Goal: Book appointment/travel/reservation

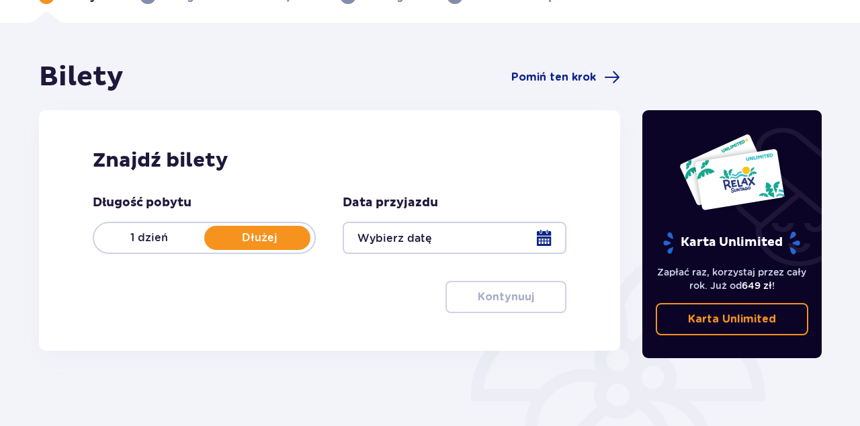
scroll to position [86, 0]
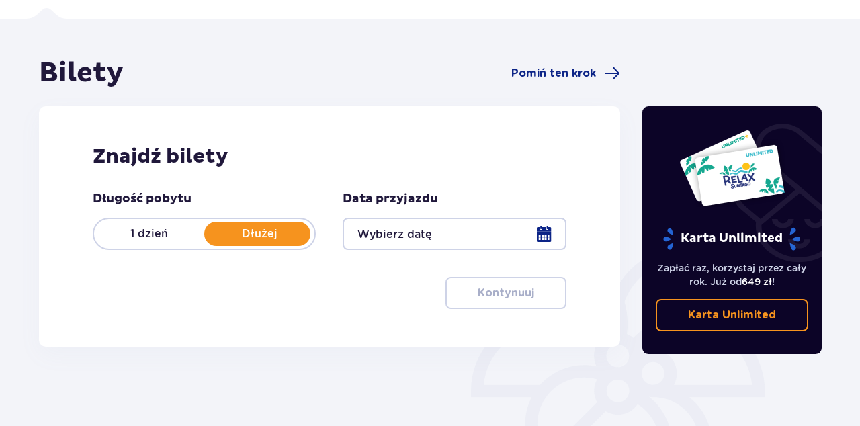
click at [540, 234] on div at bounding box center [454, 234] width 223 height 32
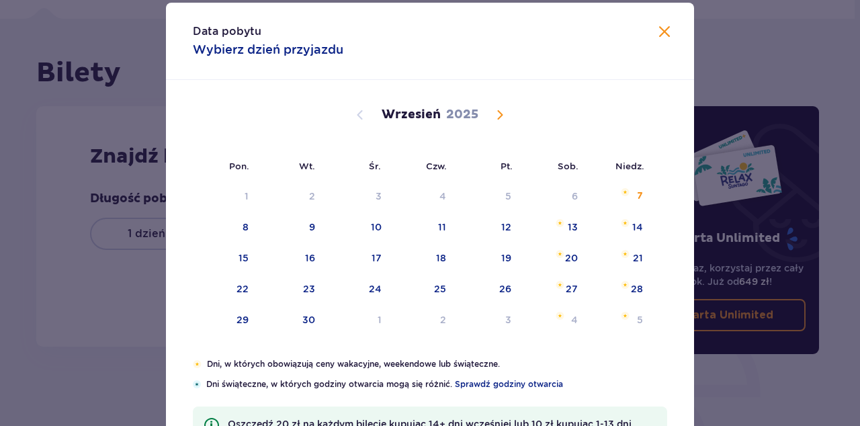
click at [240, 243] on div "8" at bounding box center [225, 228] width 65 height 30
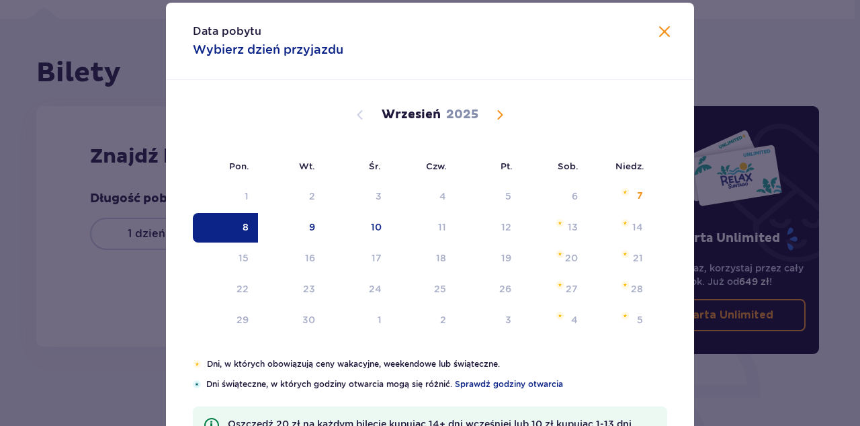
click at [315, 243] on div "9" at bounding box center [291, 228] width 67 height 30
click at [229, 243] on div "8" at bounding box center [225, 228] width 65 height 30
click at [305, 243] on div "9" at bounding box center [291, 228] width 67 height 30
click at [303, 243] on div "9" at bounding box center [291, 228] width 67 height 30
click at [313, 234] on div "9" at bounding box center [312, 226] width 6 height 13
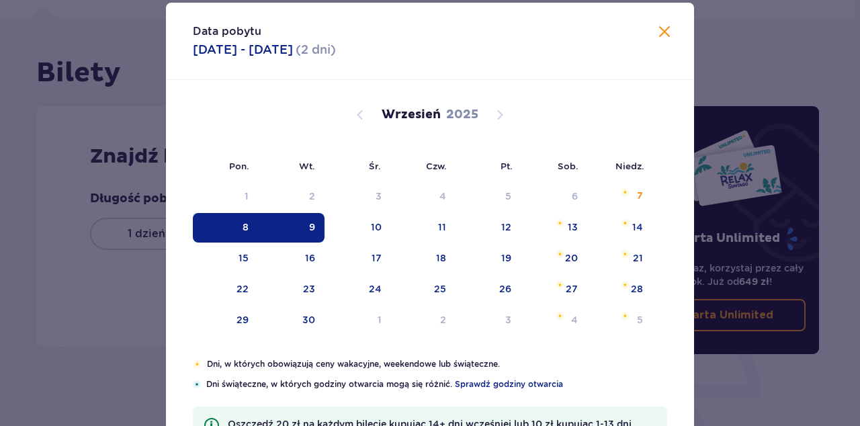
type input "[DATE] - [DATE]"
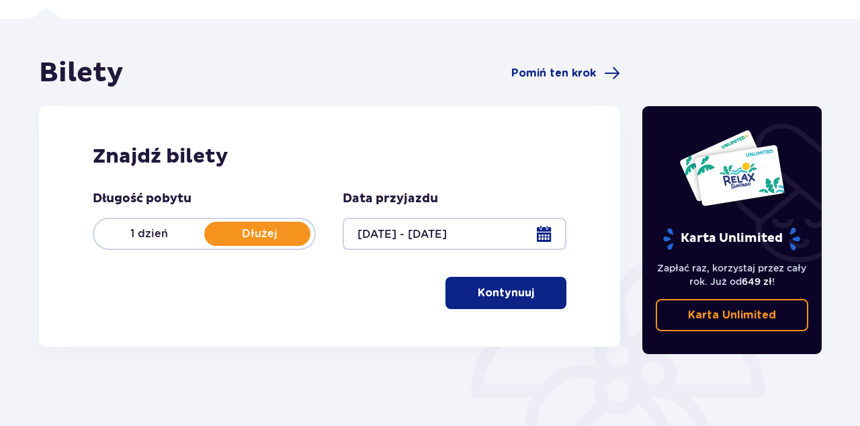
click at [518, 289] on p "Kontynuuj" at bounding box center [506, 293] width 56 height 15
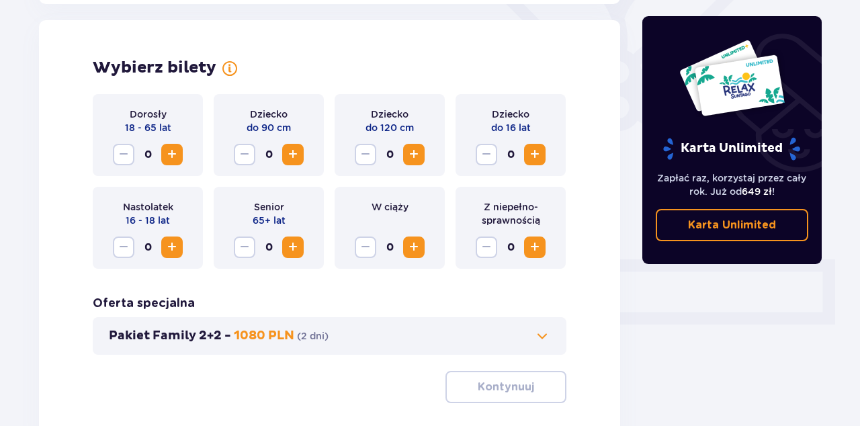
scroll to position [374, 0]
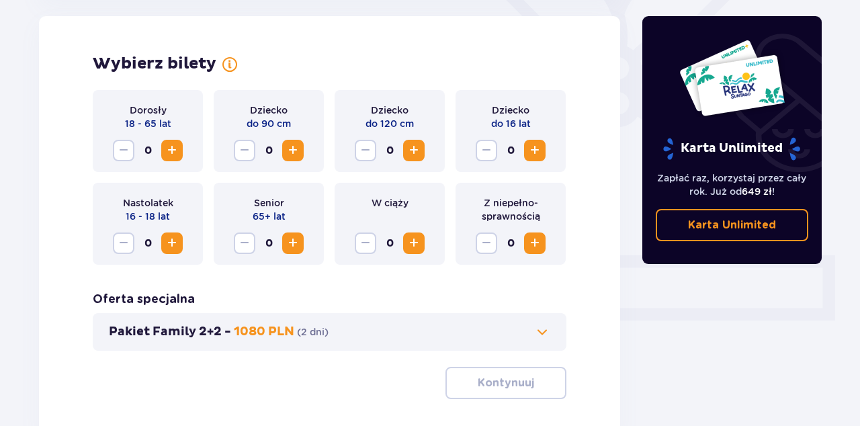
click at [179, 145] on span "Increase" at bounding box center [172, 150] width 16 height 16
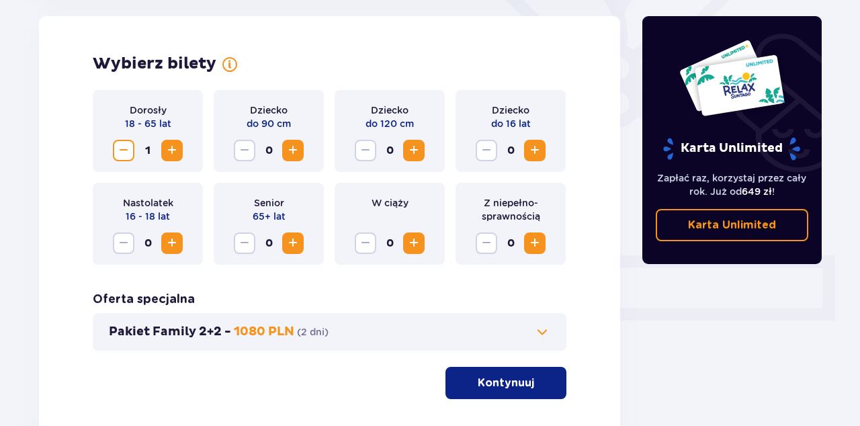
click at [177, 146] on span "Increase" at bounding box center [172, 150] width 16 height 16
click at [524, 378] on p "Kontynuuj" at bounding box center [506, 383] width 56 height 15
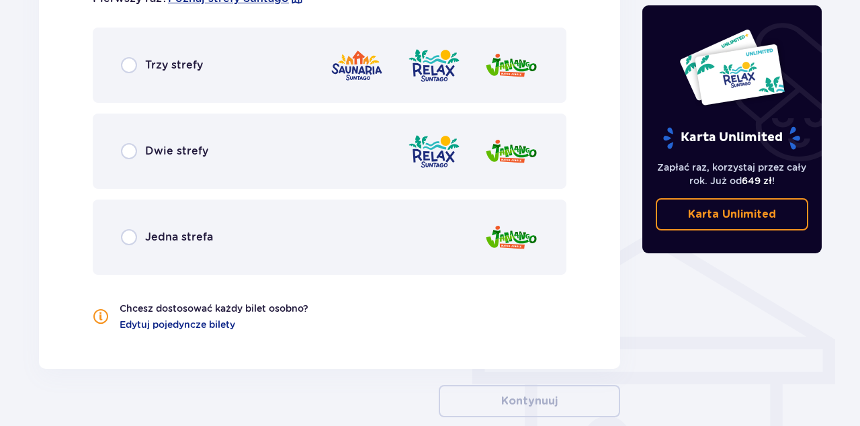
scroll to position [869, 0]
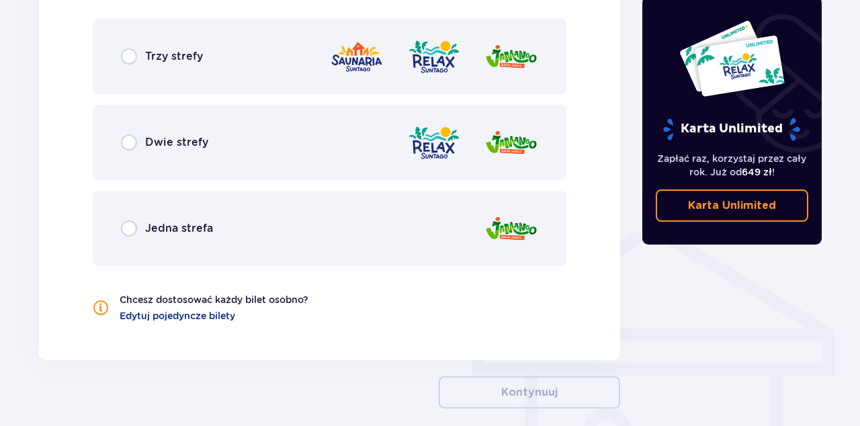
click at [189, 316] on span "Edytuj pojedyncze bilety" at bounding box center [178, 315] width 116 height 13
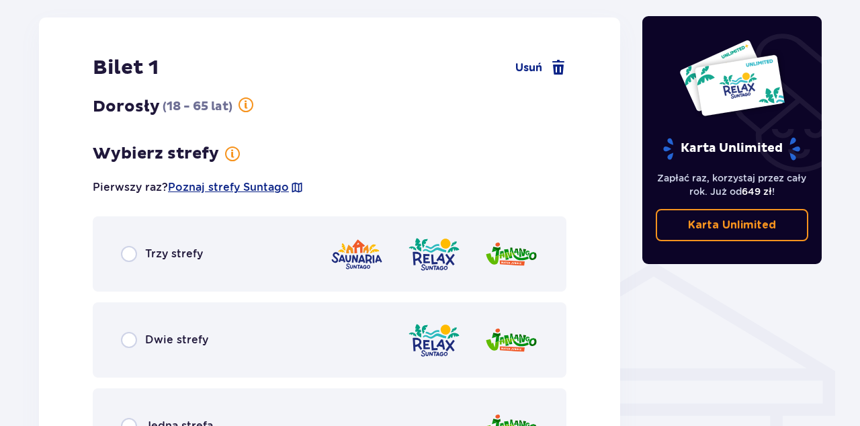
scroll to position [830, 0]
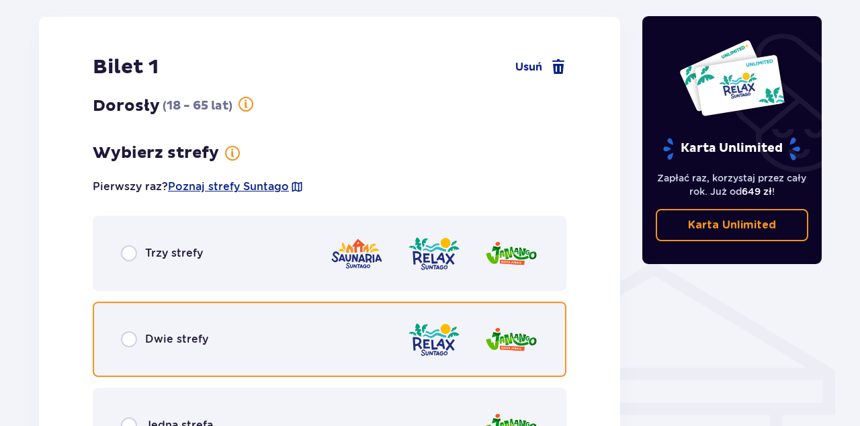
click at [129, 339] on input "radio" at bounding box center [129, 339] width 16 height 16
radio input "true"
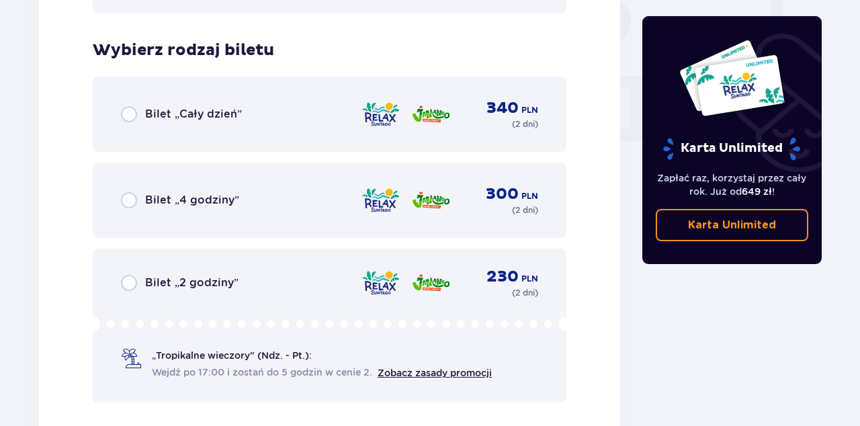
scroll to position [1303, 0]
